Goal: Task Accomplishment & Management: Manage account settings

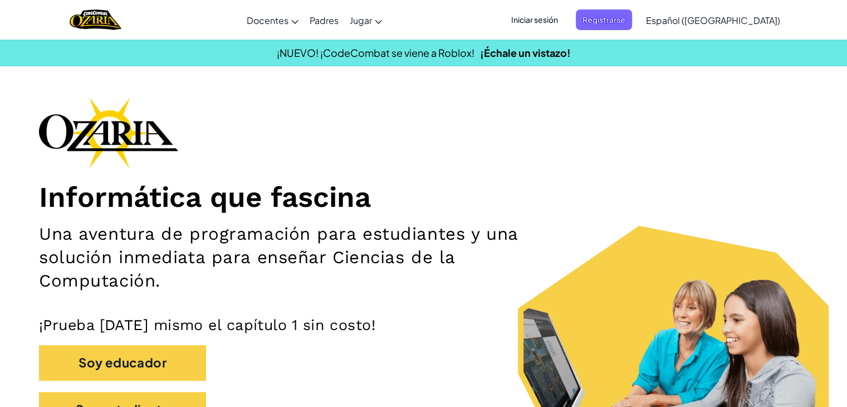
click at [539, 11] on span "Iniciar sesión" at bounding box center [535, 19] width 60 height 21
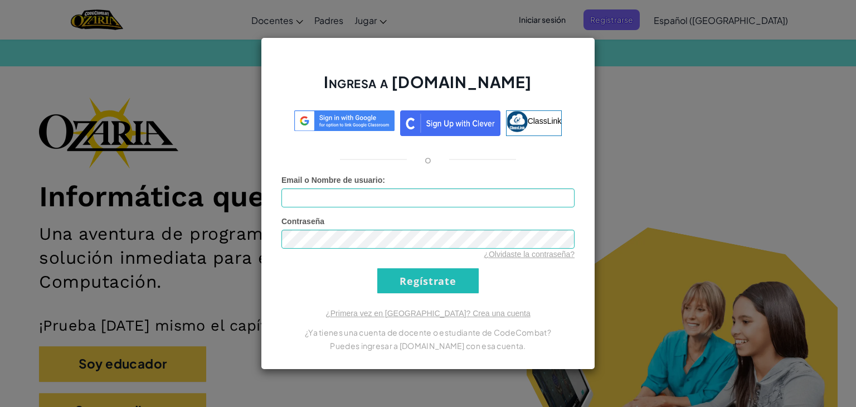
click at [364, 212] on form "Email o Nombre de usuario : Contraseña ¿Olvidaste la contraseña? Regístrate" at bounding box center [427, 233] width 293 height 119
click at [374, 199] on input "Email o Nombre de usuario :" at bounding box center [427, 197] width 293 height 19
type input "[EMAIL_ADDRESS][DOMAIN_NAME]"
click at [309, 272] on form "Email o Nombre de usuario : [EMAIL_ADDRESS][DOMAIN_NAME] Contraseña ¿Olvidaste …" at bounding box center [427, 233] width 293 height 119
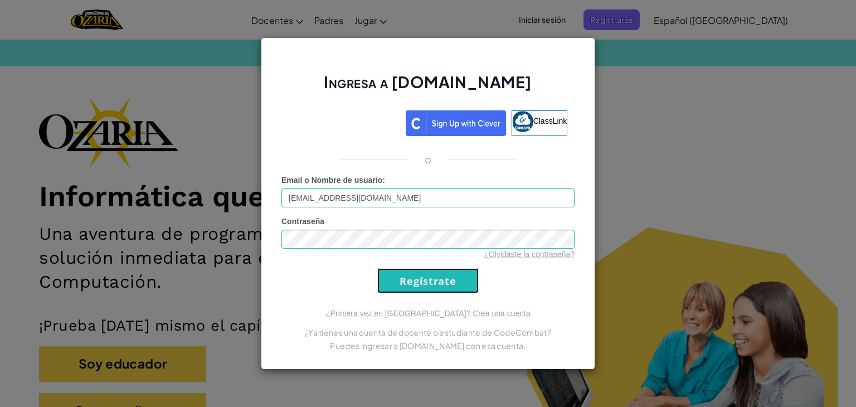
click at [418, 278] on input "Regístrate" at bounding box center [427, 280] width 101 height 25
